Goal: Task Accomplishment & Management: Use online tool/utility

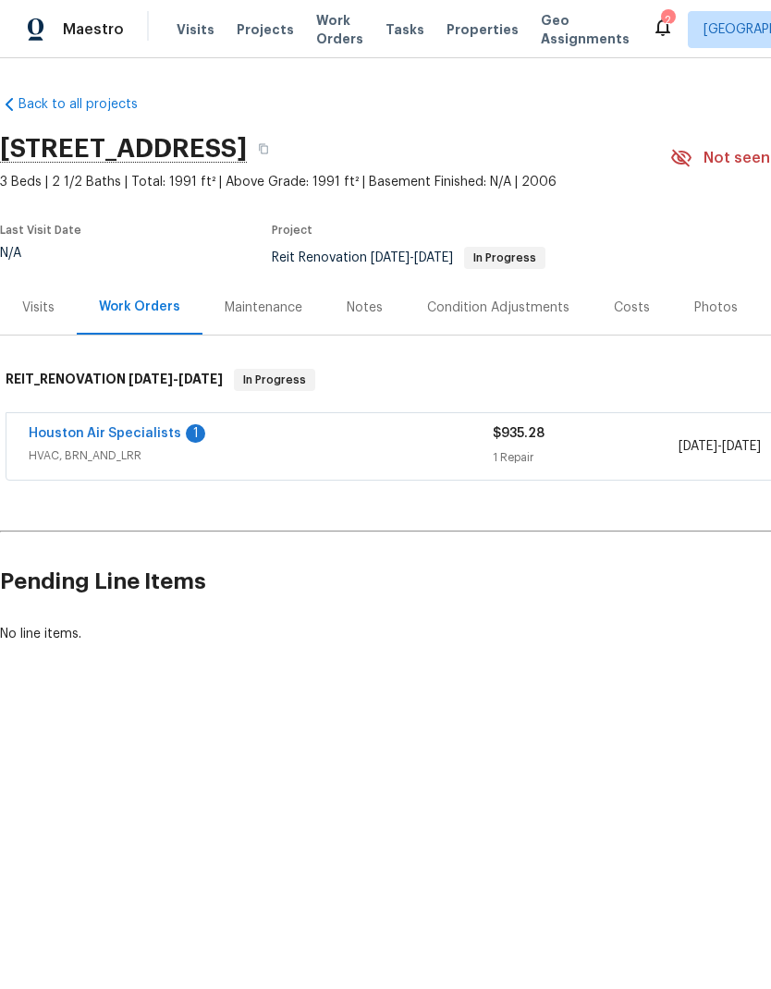
click at [127, 436] on link "Houston Air Specialists" at bounding box center [105, 433] width 153 height 13
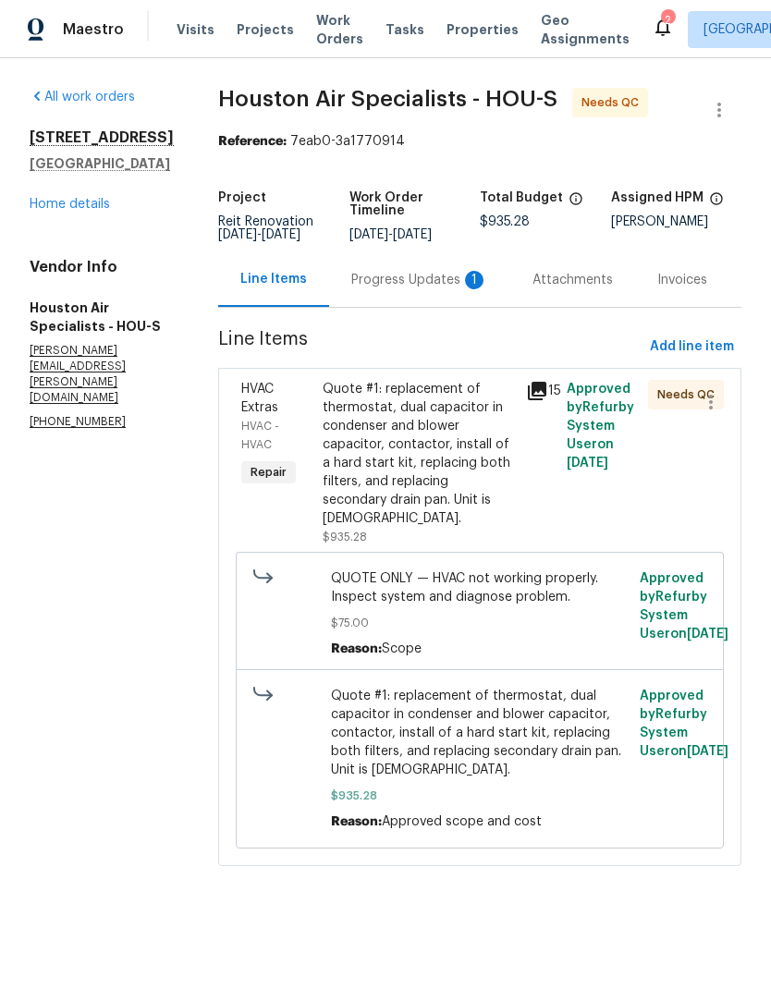
click at [424, 289] on div "Progress Updates 1" at bounding box center [419, 280] width 137 height 18
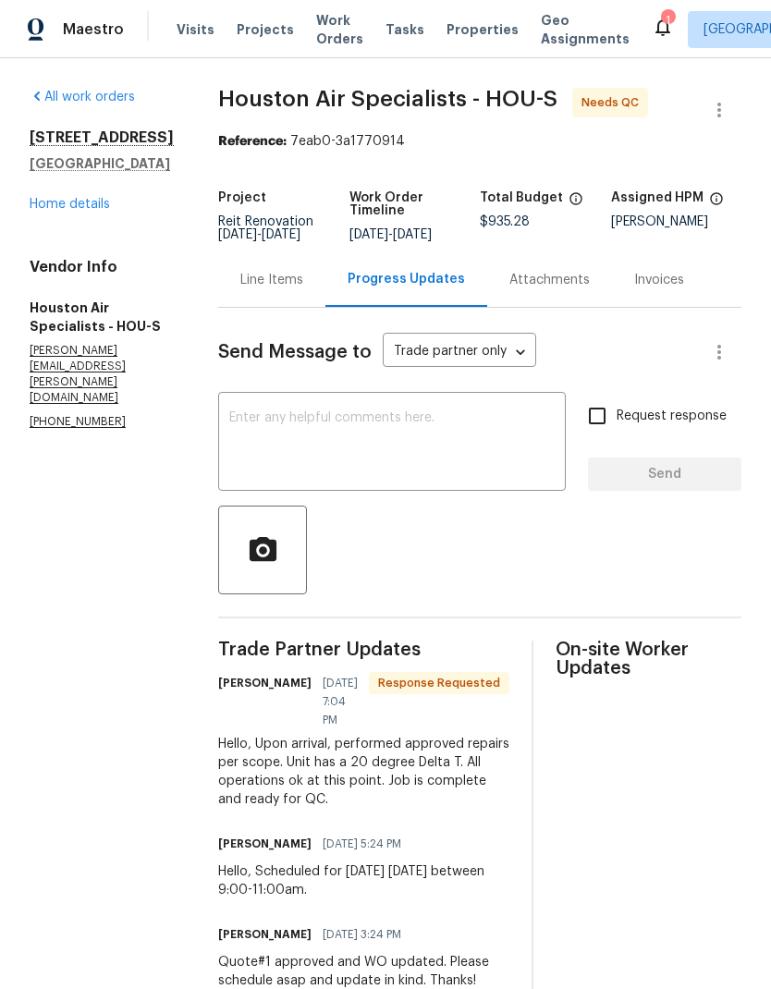
click at [287, 289] on div "Line Items" at bounding box center [271, 280] width 63 height 18
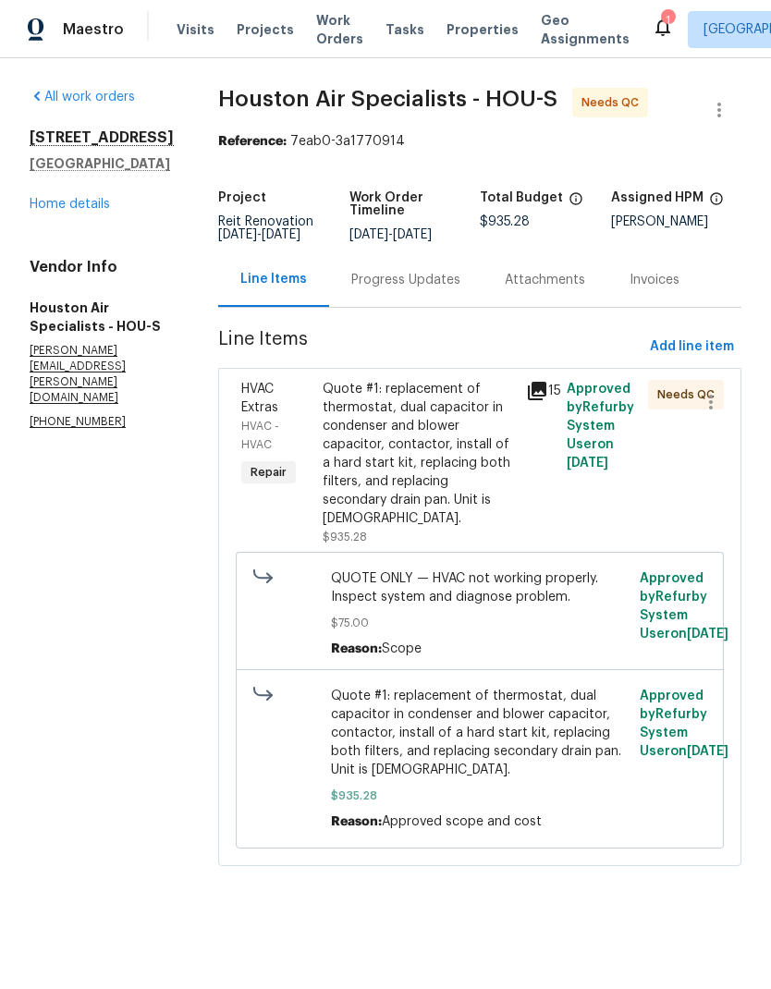
click at [412, 413] on div "Quote #1: replacement of thermostat, dual capacitor in condenser and blower cap…" at bounding box center [419, 454] width 192 height 148
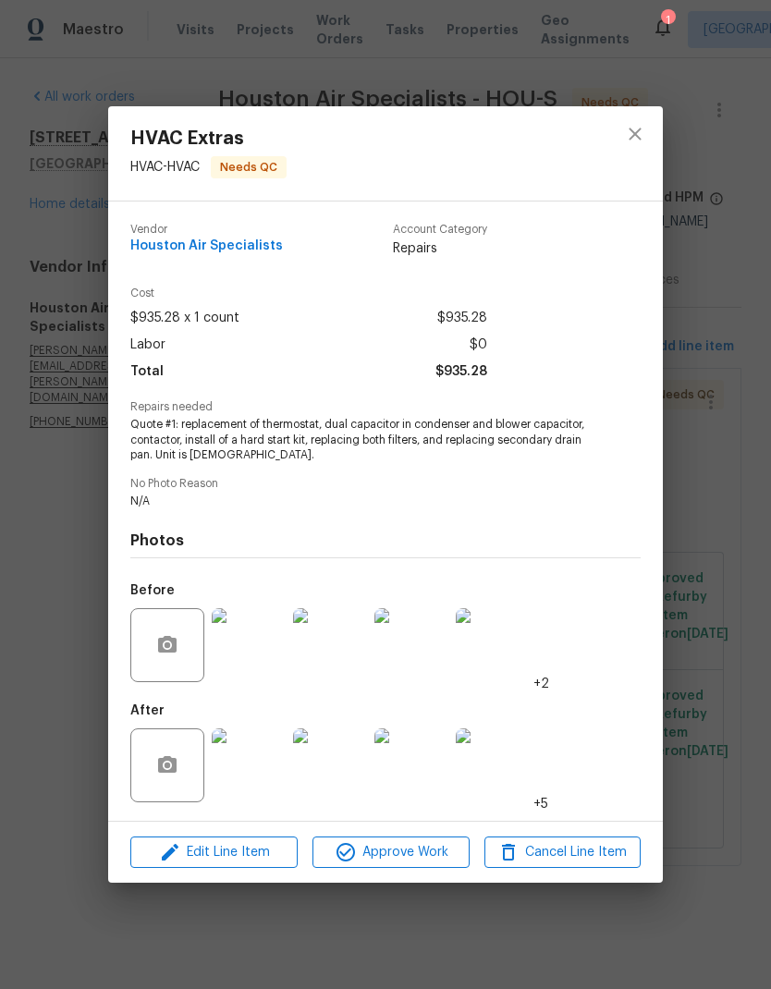
click at [252, 775] on img at bounding box center [249, 765] width 74 height 74
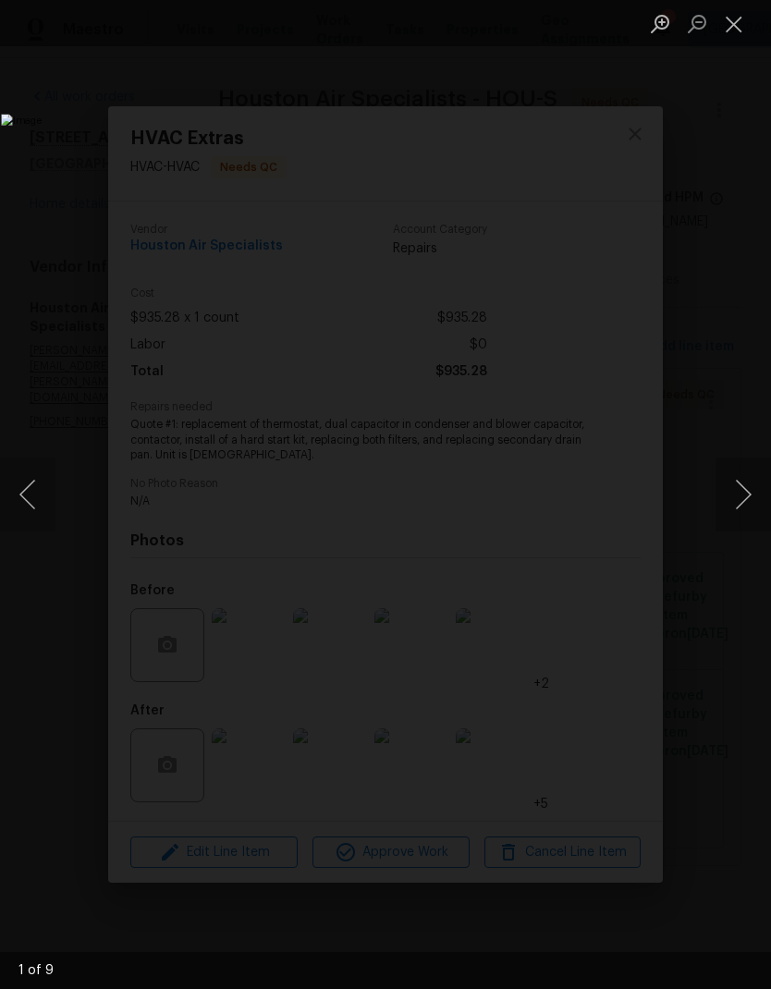
click at [731, 492] on button "Next image" at bounding box center [742, 495] width 55 height 74
click at [730, 495] on button "Next image" at bounding box center [742, 495] width 55 height 74
click at [743, 482] on button "Next image" at bounding box center [742, 495] width 55 height 74
click at [741, 487] on button "Next image" at bounding box center [742, 495] width 55 height 74
click at [741, 495] on button "Next image" at bounding box center [742, 495] width 55 height 74
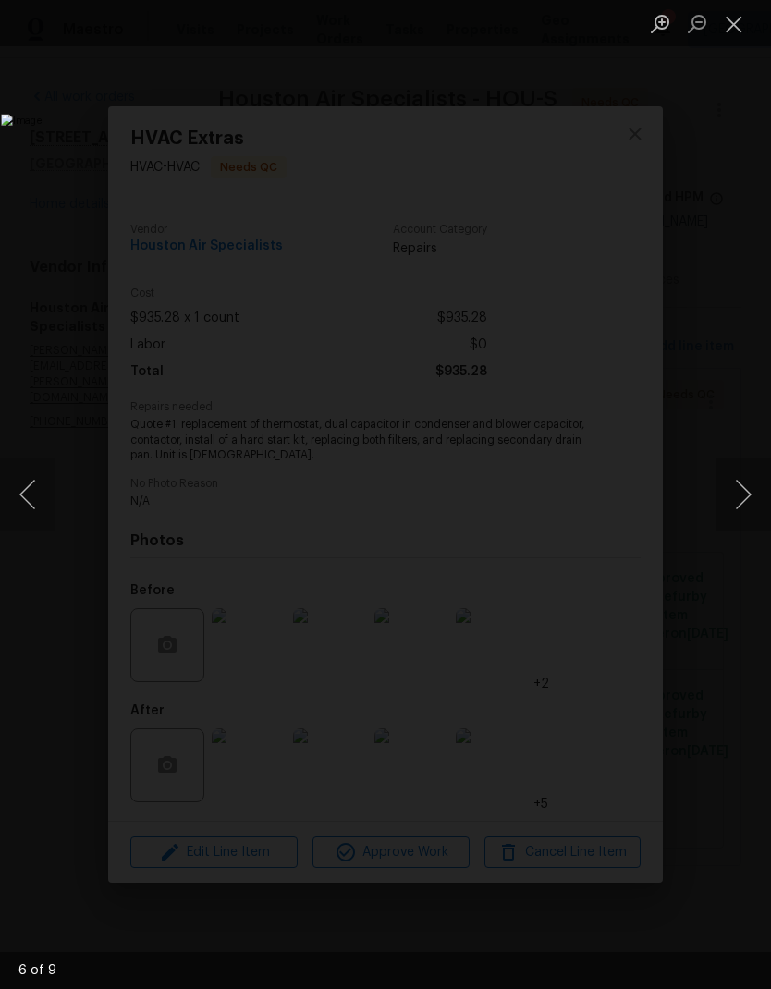
click at [744, 503] on button "Next image" at bounding box center [742, 495] width 55 height 74
click at [750, 497] on button "Next image" at bounding box center [742, 495] width 55 height 74
click at [739, 490] on button "Next image" at bounding box center [742, 495] width 55 height 74
click at [739, 494] on button "Next image" at bounding box center [742, 495] width 55 height 74
click at [733, 499] on button "Next image" at bounding box center [742, 495] width 55 height 74
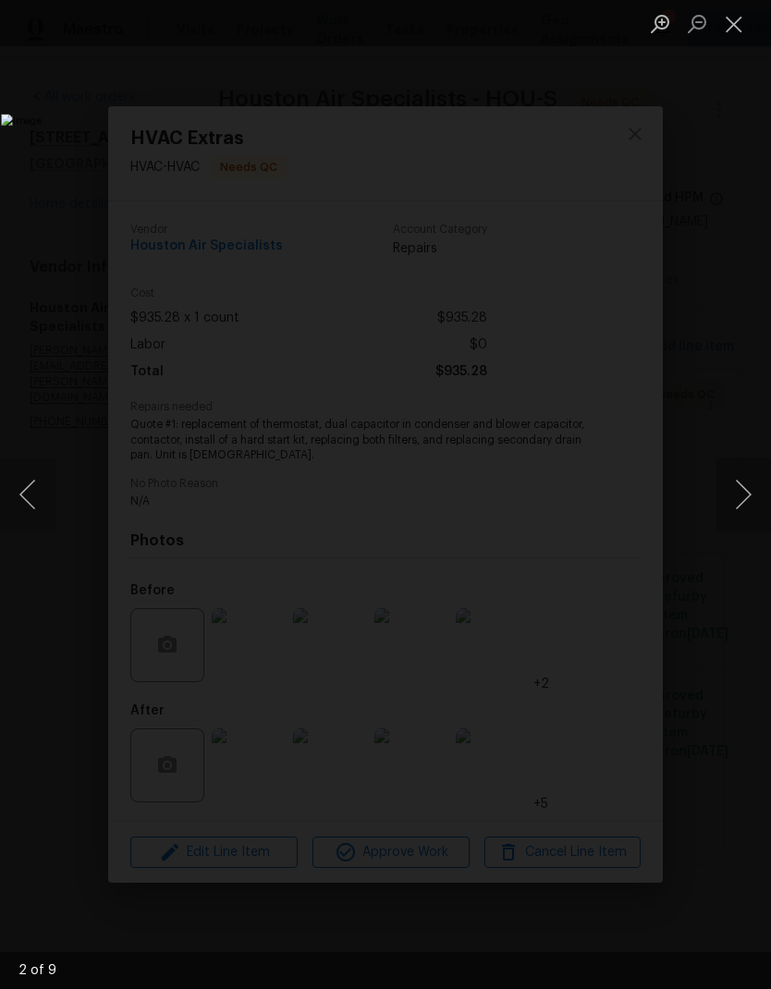
click at [735, 28] on button "Close lightbox" at bounding box center [733, 23] width 37 height 32
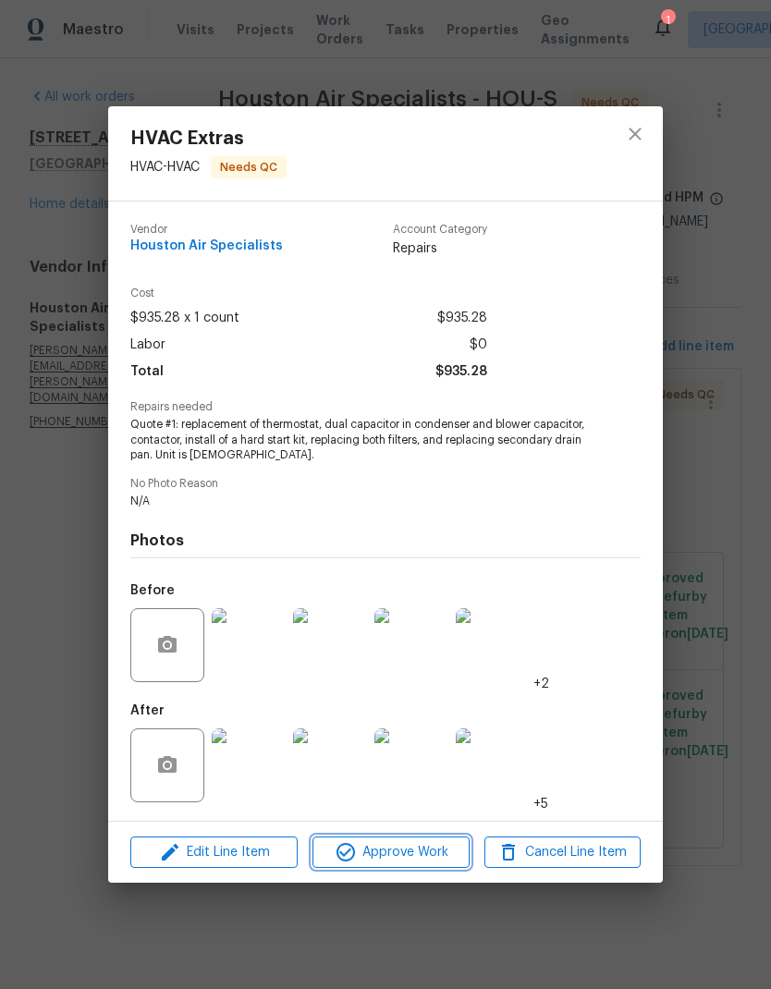
click at [411, 852] on span "Approve Work" at bounding box center [390, 852] width 145 height 23
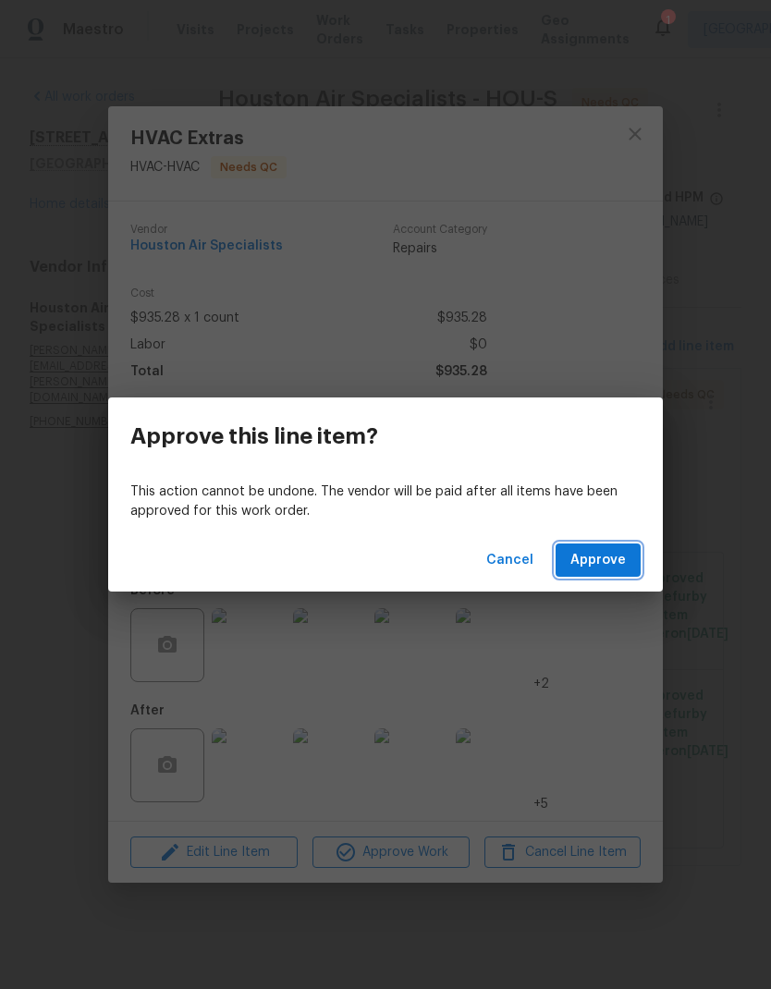
click at [612, 561] on span "Approve" at bounding box center [597, 560] width 55 height 23
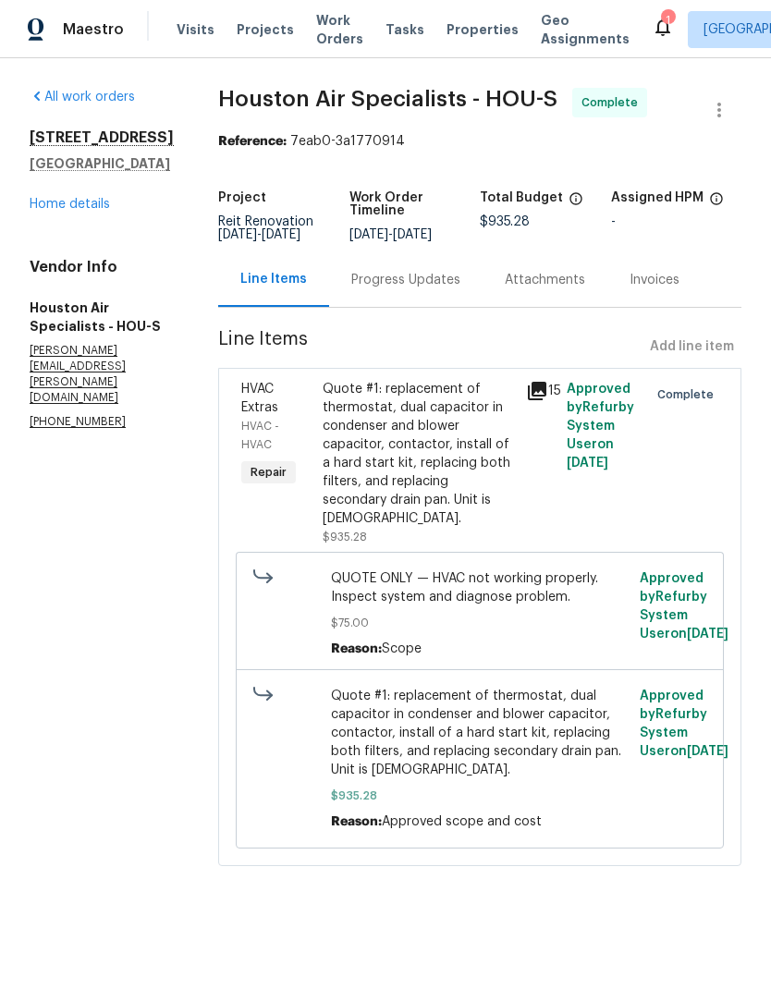
click at [77, 211] on link "Home details" at bounding box center [70, 204] width 80 height 13
